Goal: Navigation & Orientation: Understand site structure

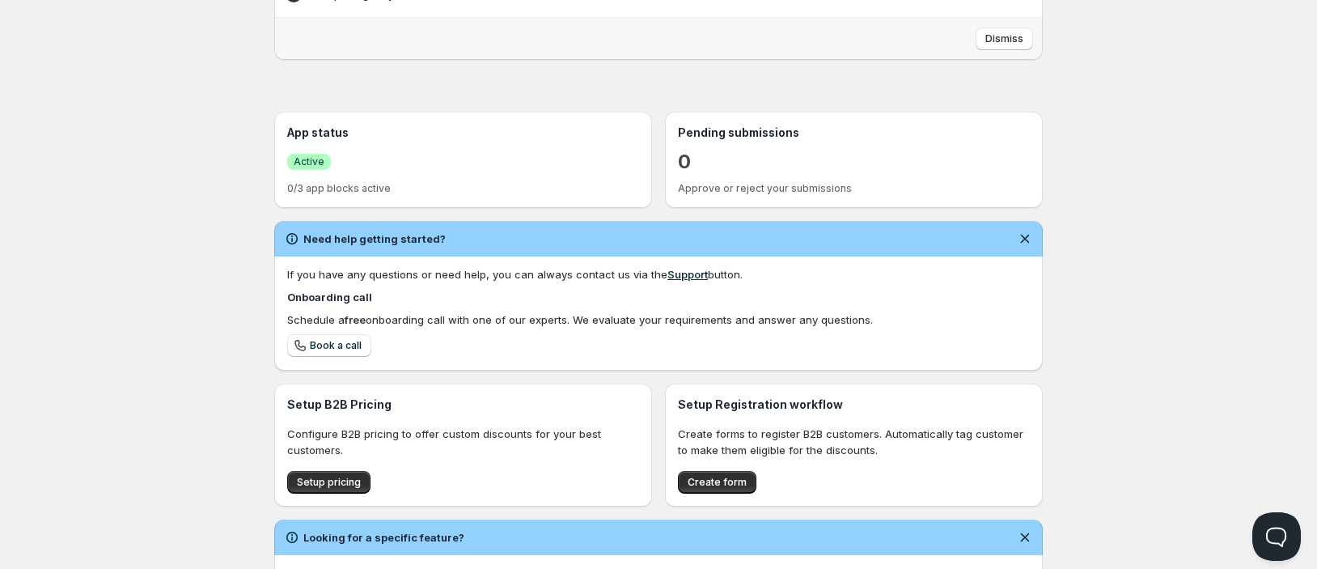
scroll to position [348, 0]
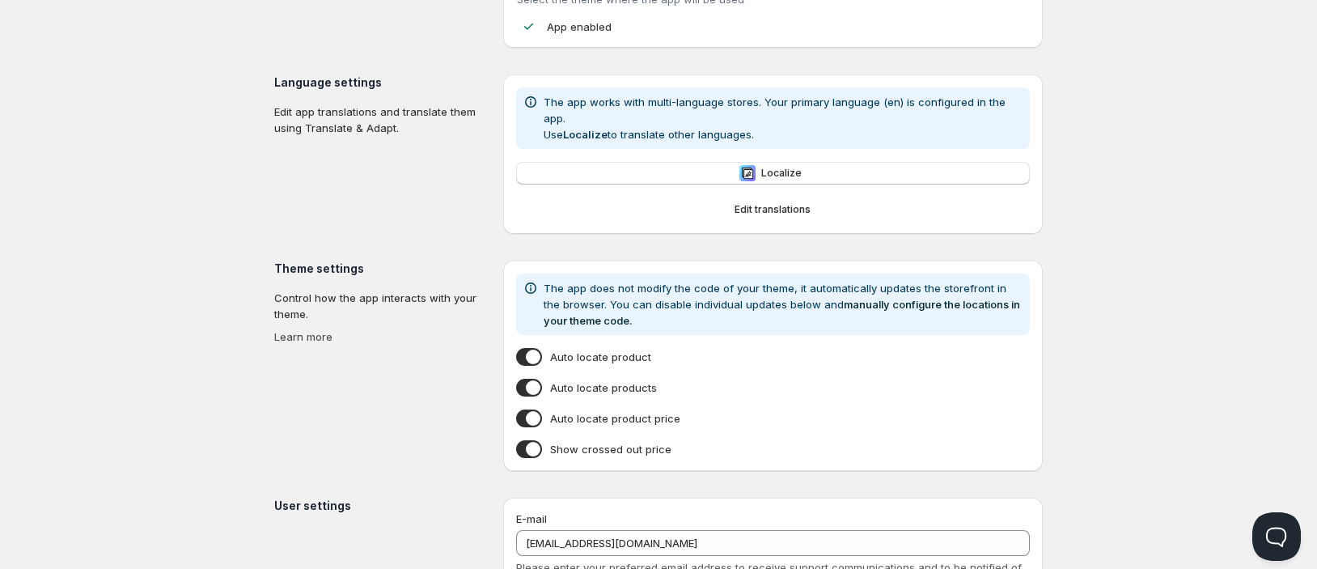
scroll to position [134, 0]
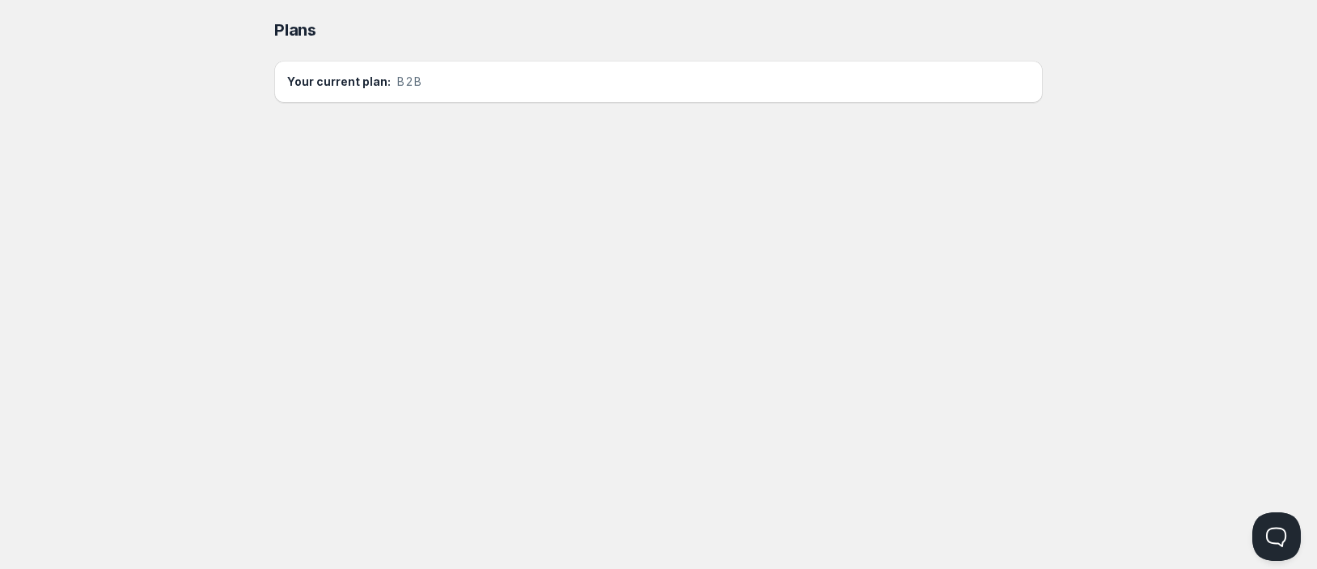
scroll to position [1, 0]
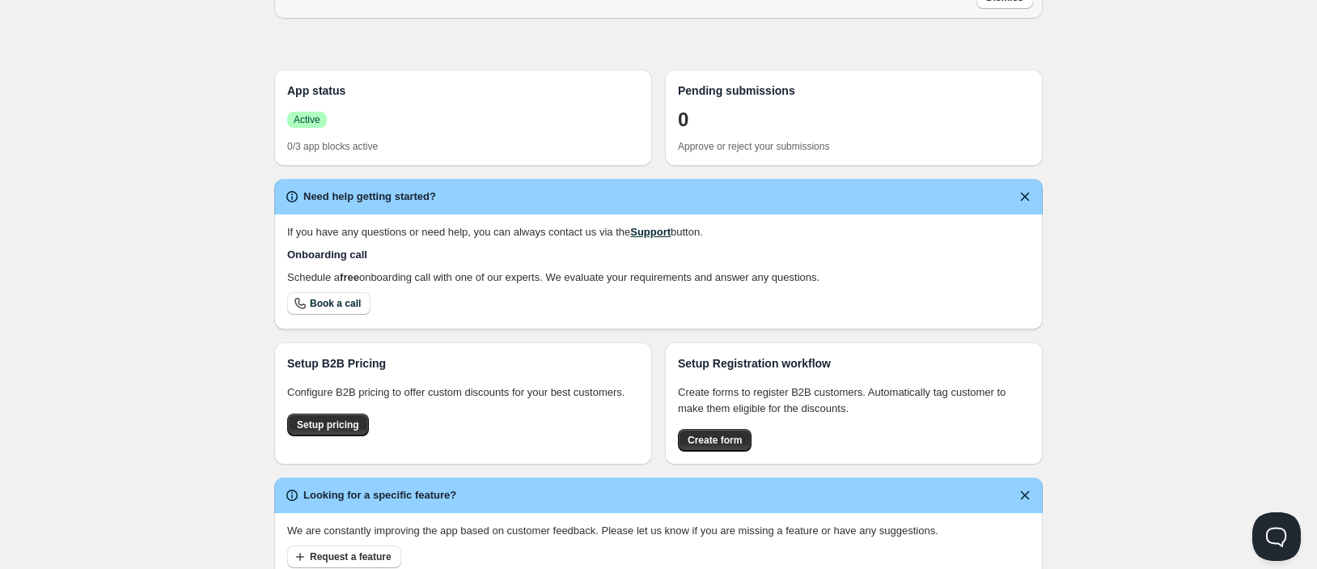
scroll to position [1, 0]
